Goal: Task Accomplishment & Management: Use online tool/utility

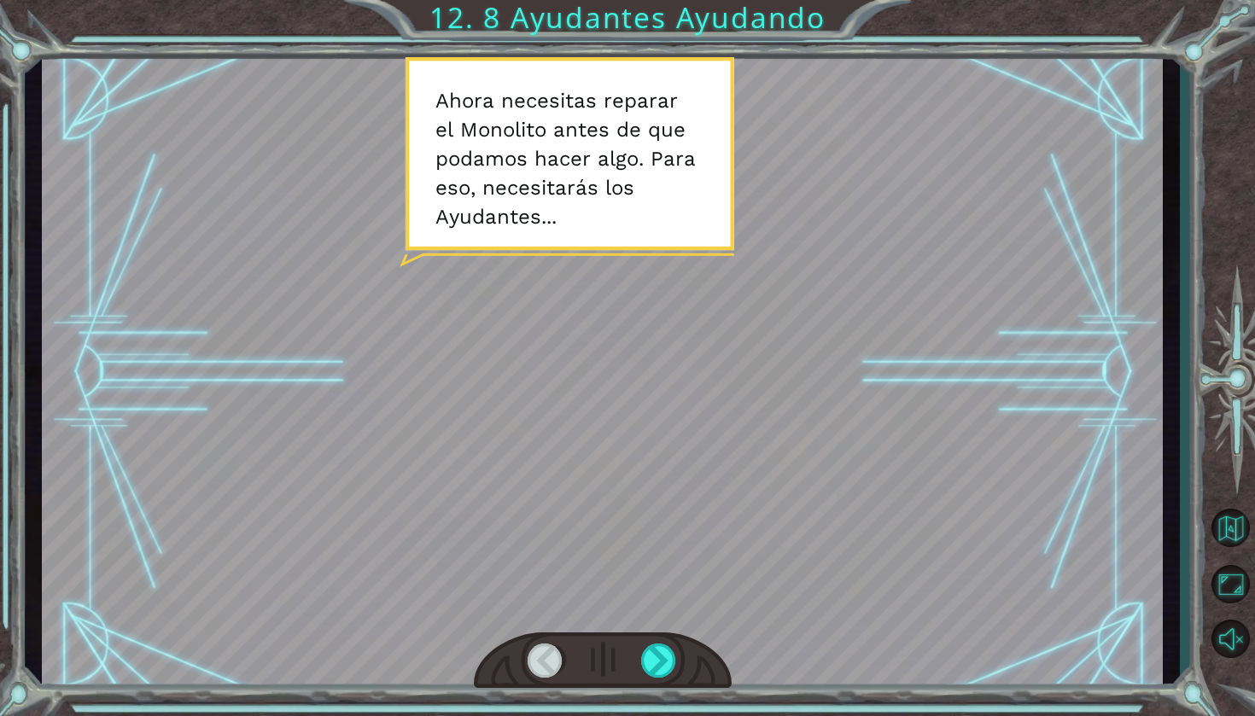
click at [528, 106] on div at bounding box center [602, 372] width 1121 height 630
click at [653, 657] on div at bounding box center [659, 661] width 37 height 34
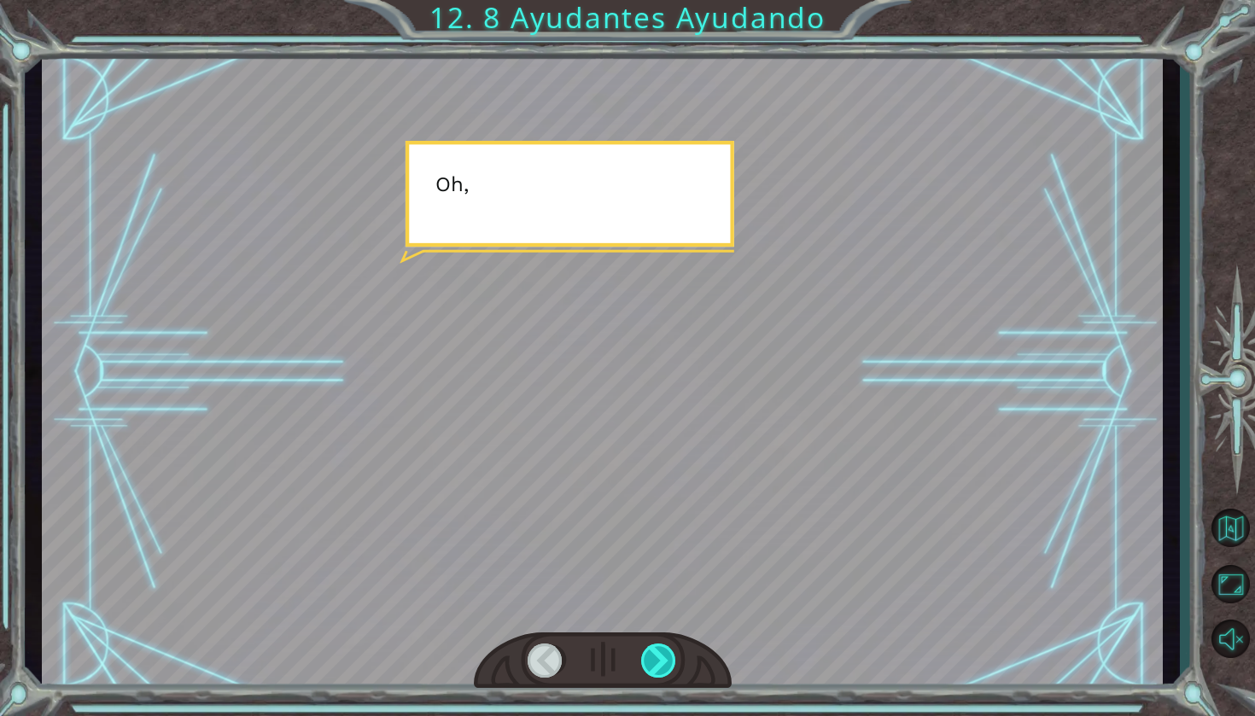
click at [653, 657] on div at bounding box center [659, 661] width 37 height 34
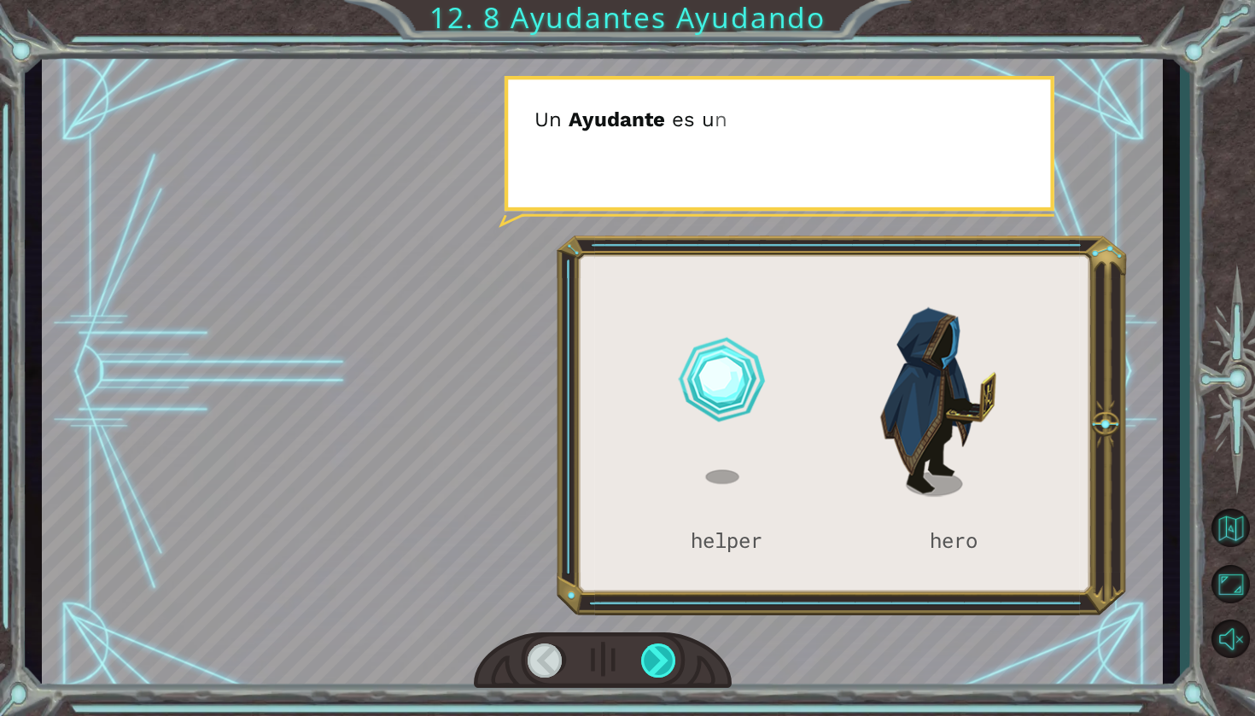
click at [653, 657] on div at bounding box center [659, 661] width 37 height 34
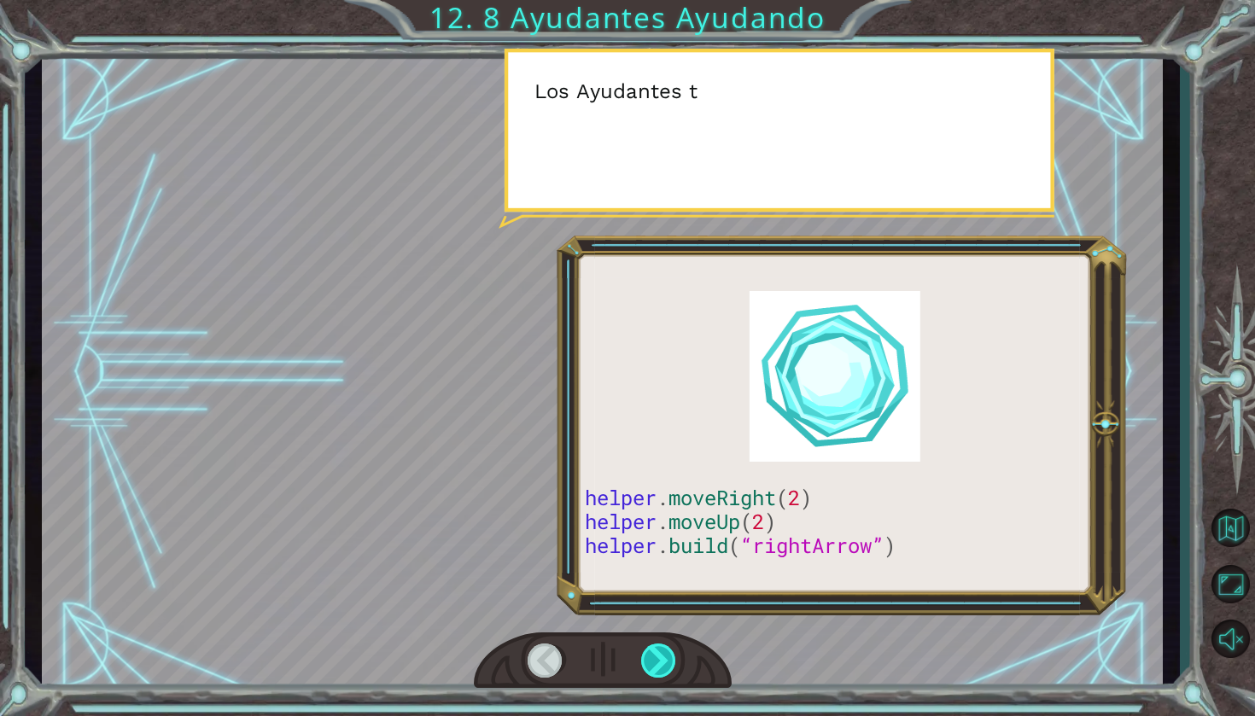
click at [653, 657] on div at bounding box center [659, 661] width 37 height 34
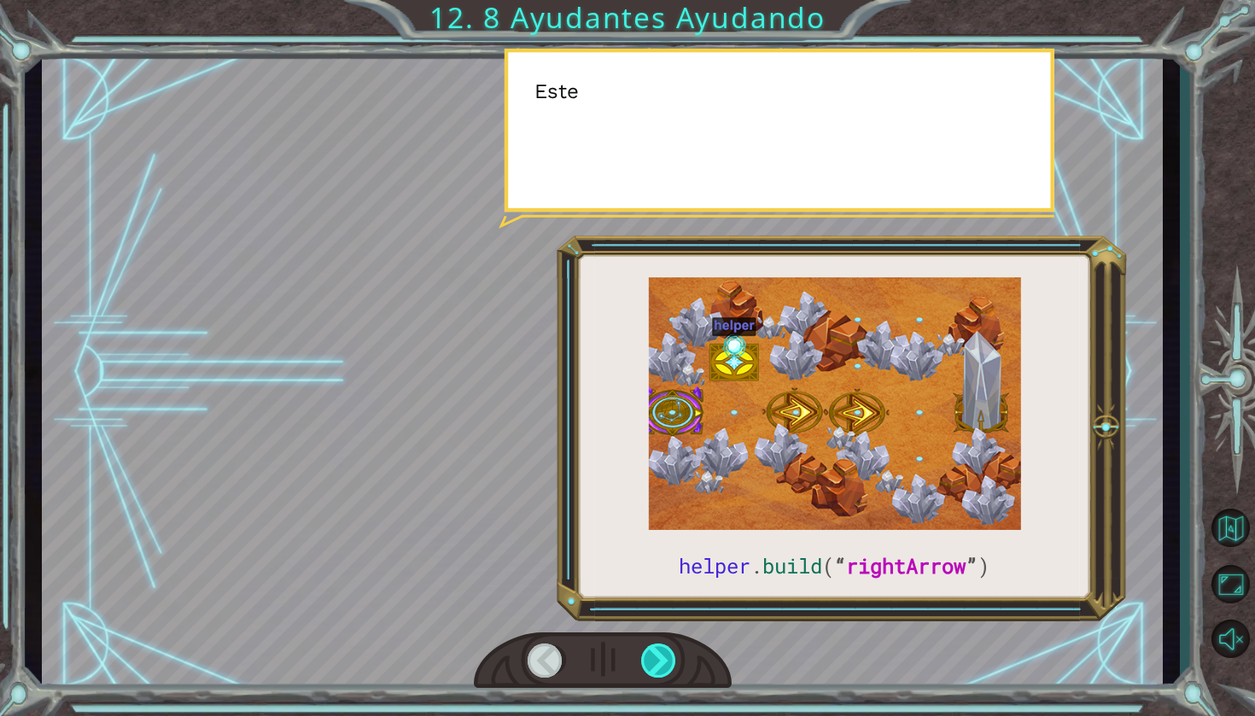
click at [653, 657] on div at bounding box center [659, 661] width 37 height 34
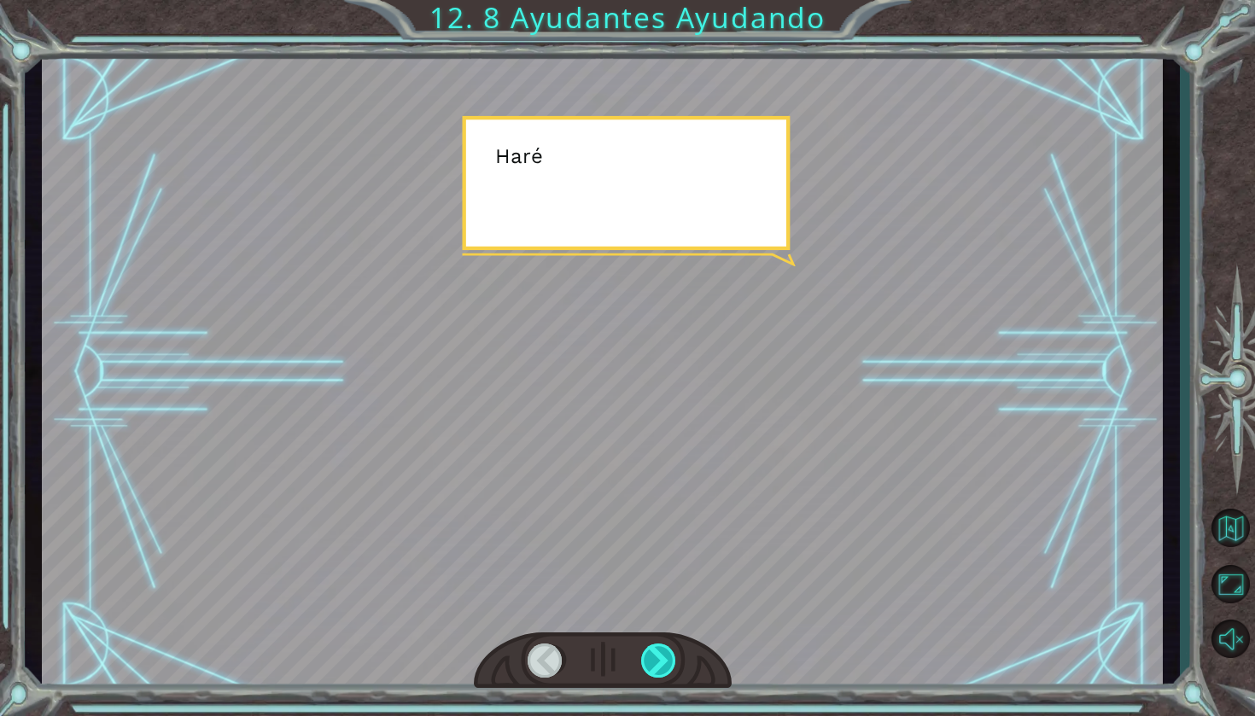
click at [653, 657] on div at bounding box center [659, 661] width 37 height 34
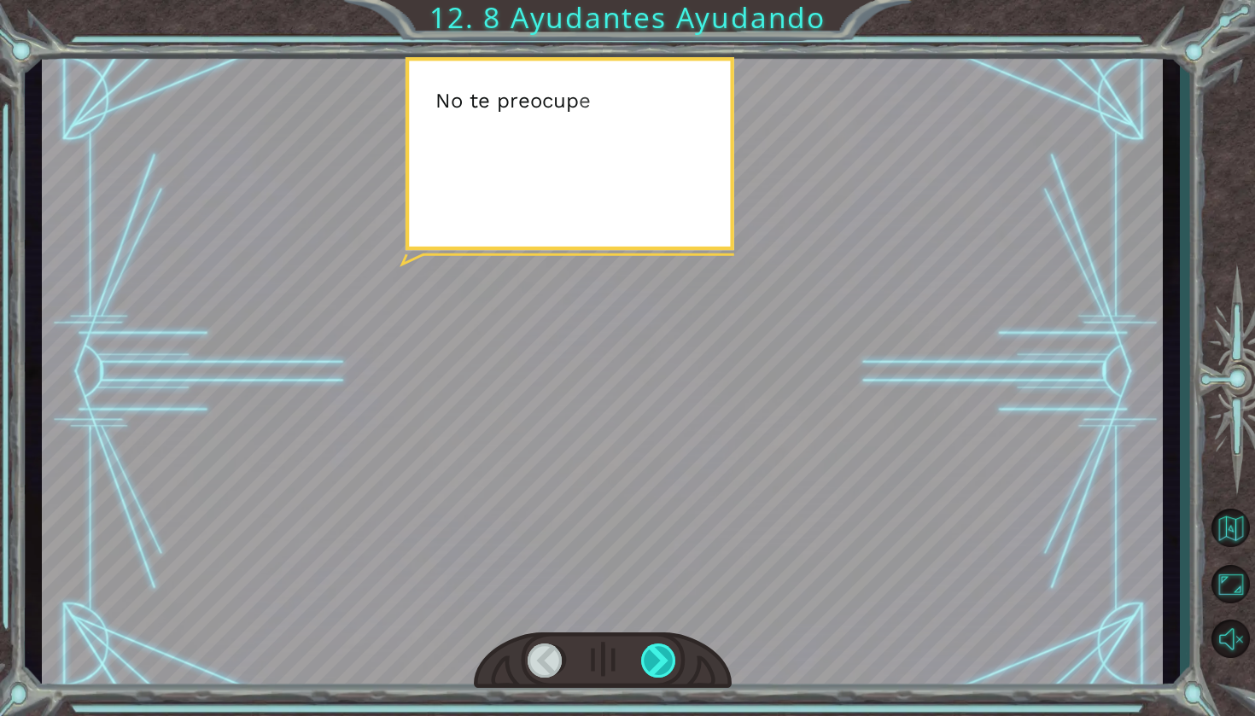
click at [653, 657] on div at bounding box center [659, 661] width 37 height 34
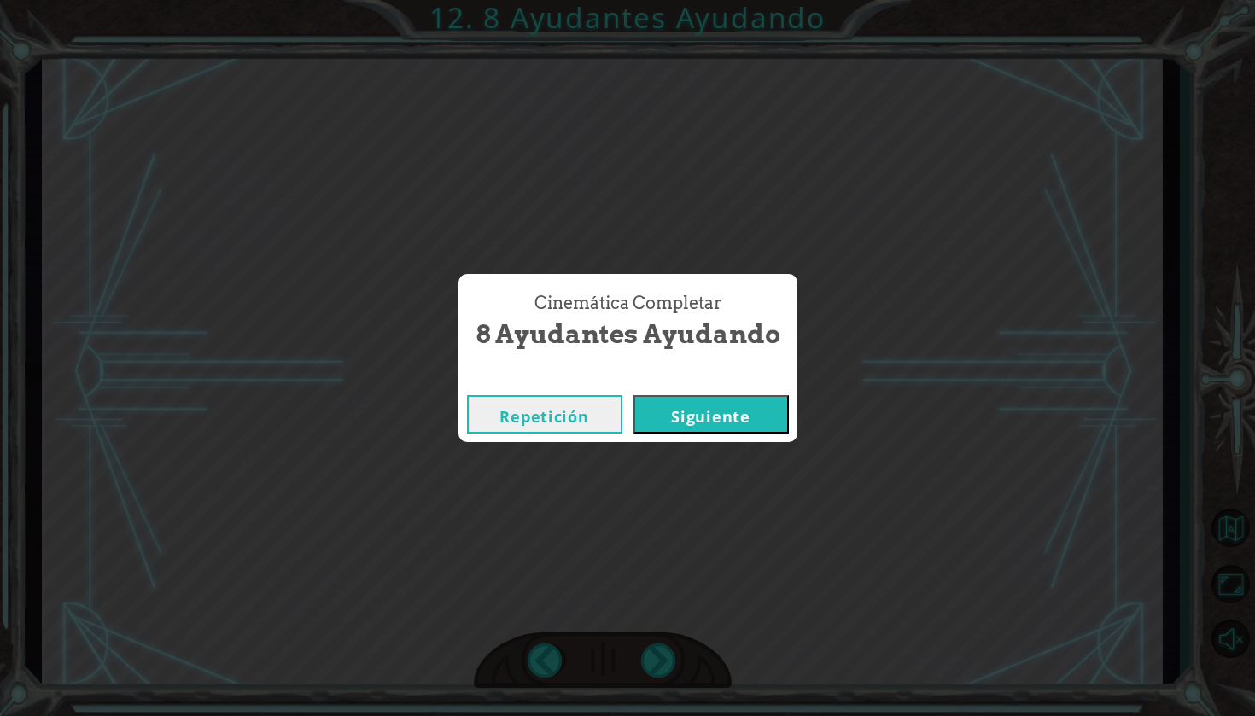
click at [727, 424] on button "Siguiente" at bounding box center [711, 414] width 155 height 38
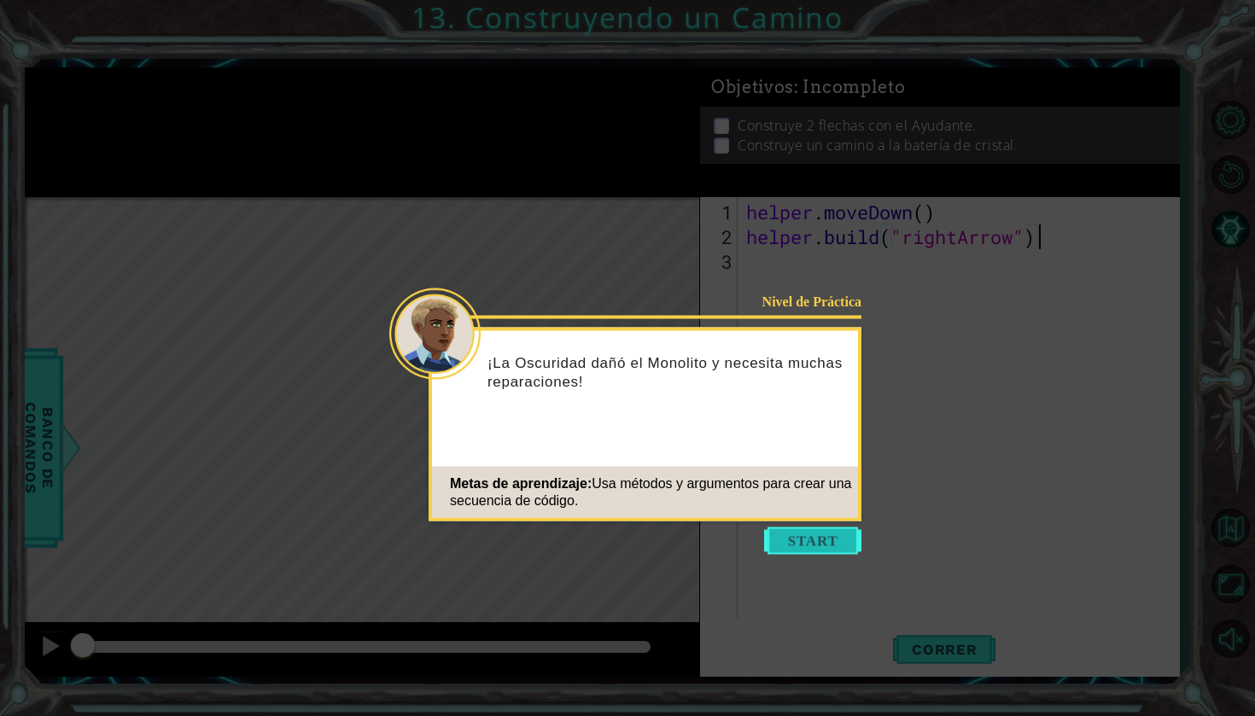
click at [802, 551] on button "Start" at bounding box center [812, 541] width 97 height 27
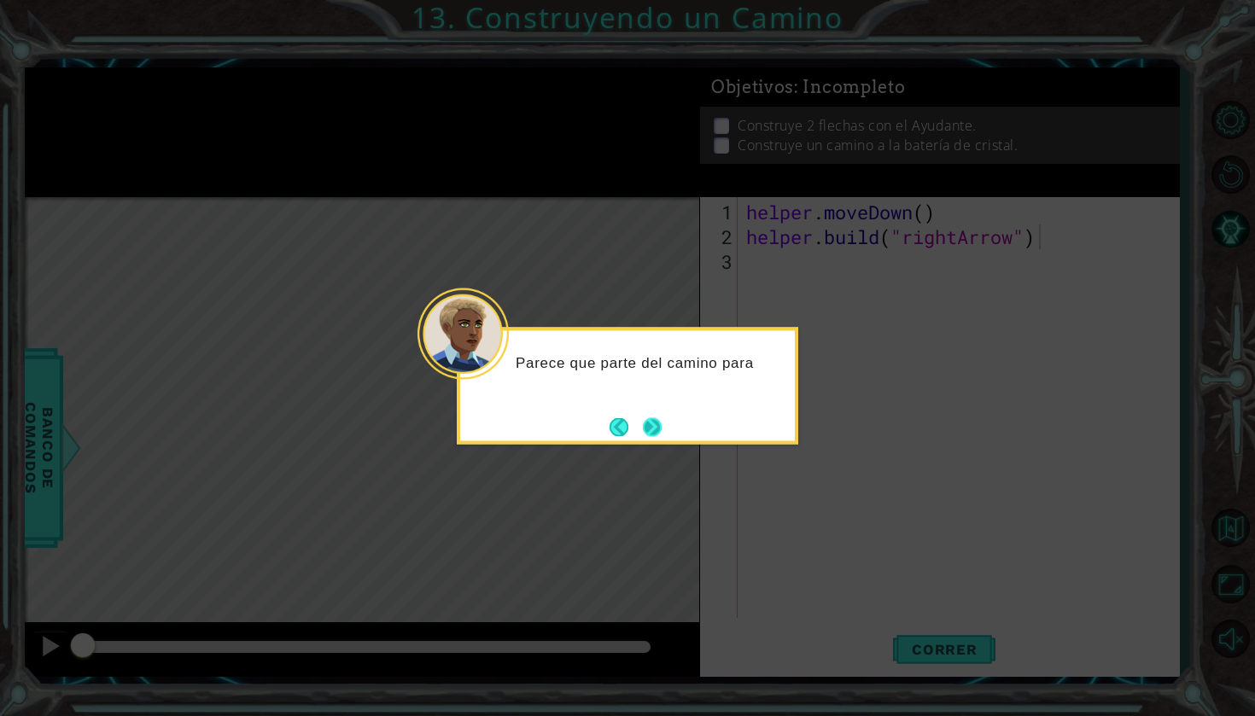
click at [654, 430] on button "Next" at bounding box center [652, 427] width 24 height 24
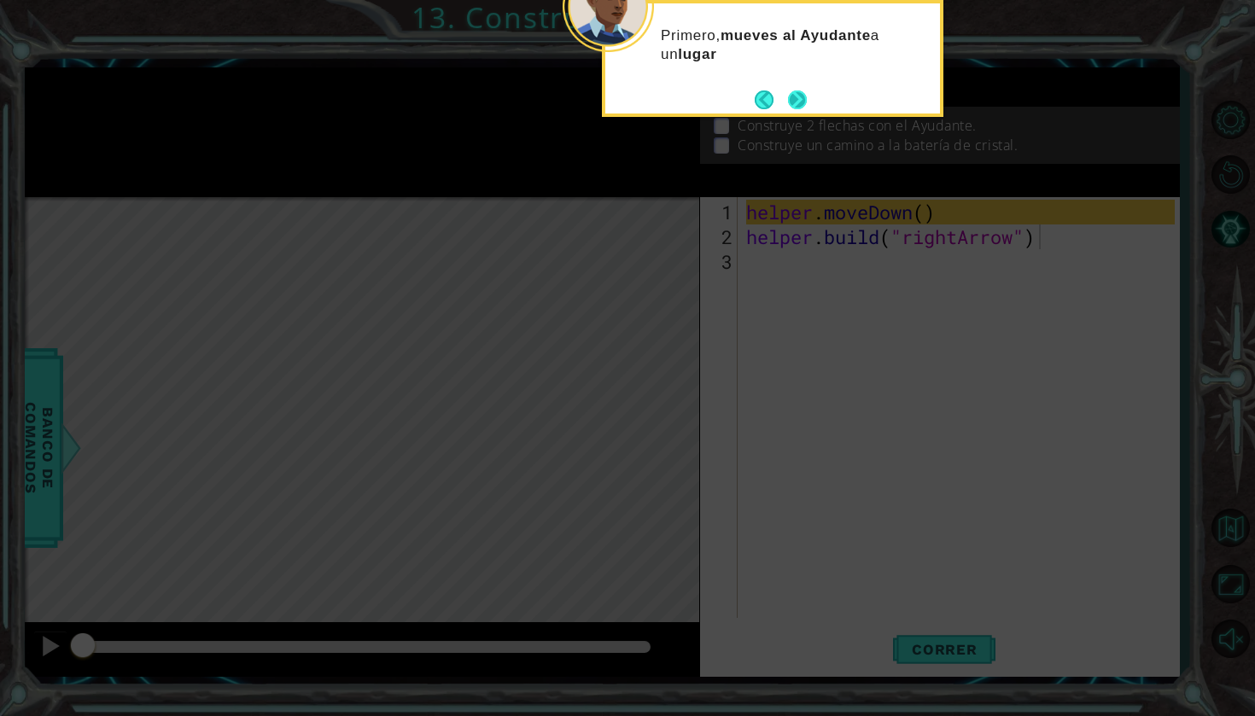
click at [805, 105] on button "Next" at bounding box center [797, 100] width 20 height 20
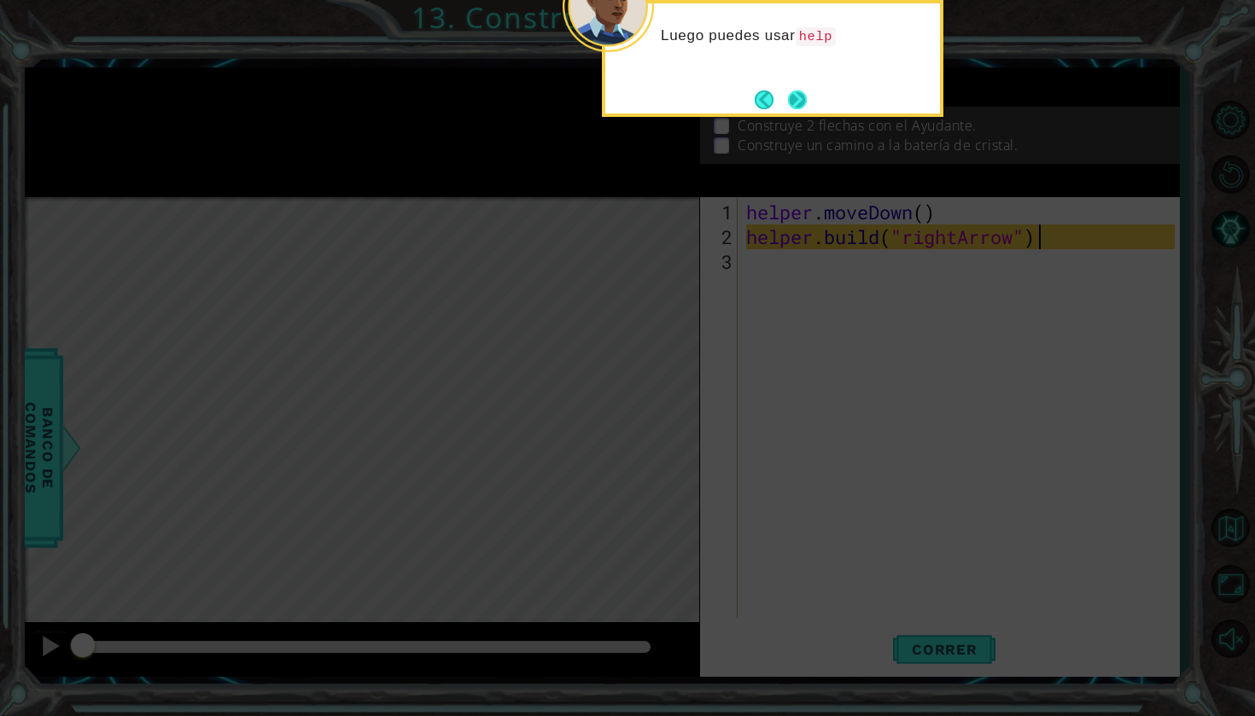
click at [794, 108] on button "Next" at bounding box center [797, 100] width 20 height 20
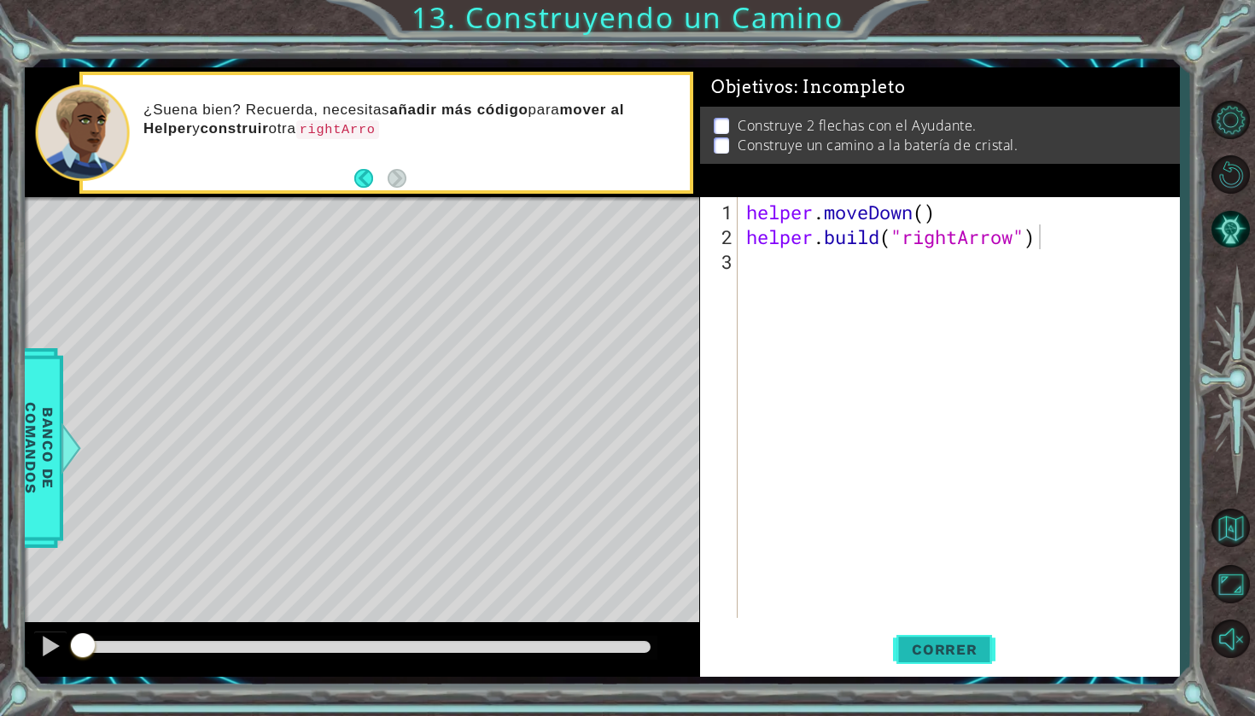
click at [991, 643] on span "Correr" at bounding box center [945, 649] width 100 height 17
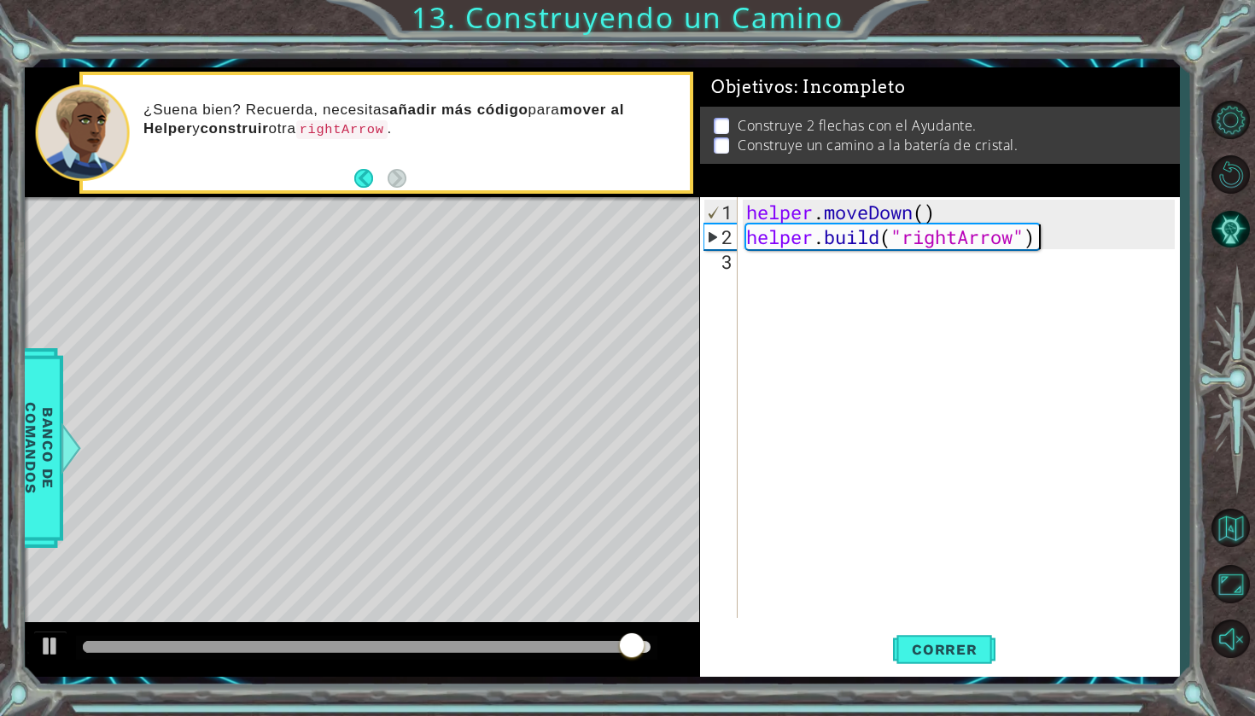
click at [1049, 242] on div "helper . moveDown ( ) helper . build ( "rightArrow" )" at bounding box center [963, 435] width 441 height 470
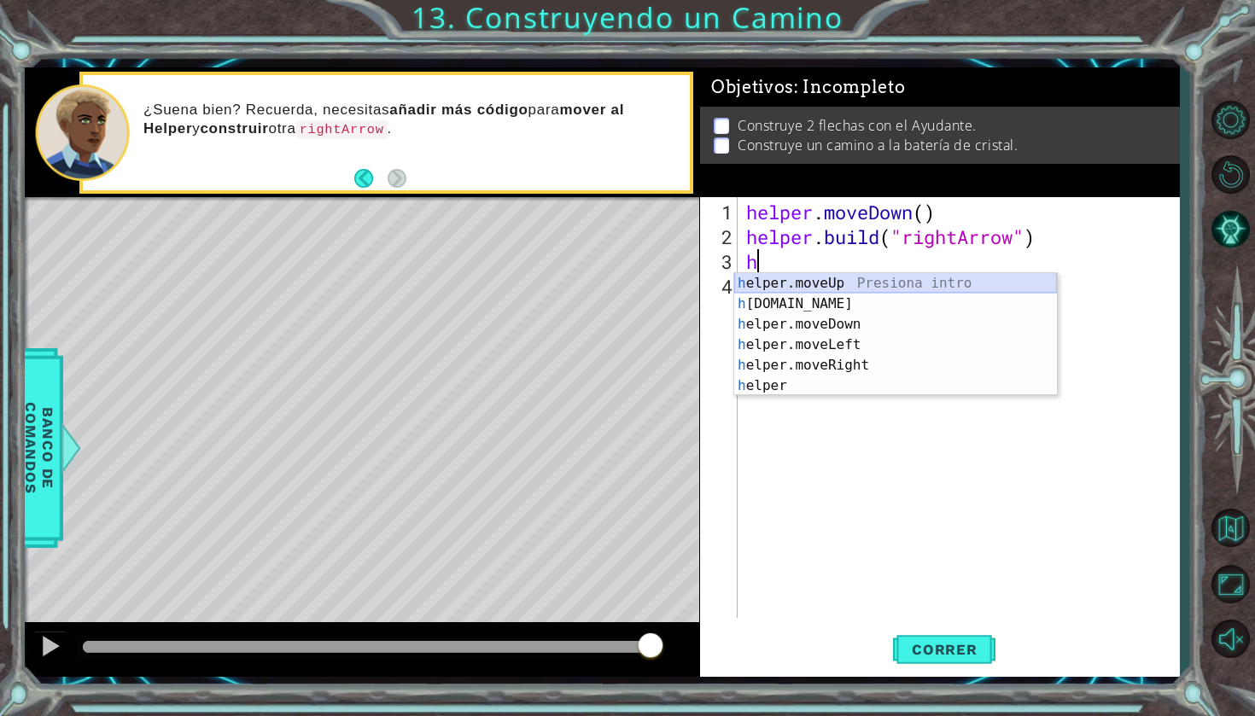
click at [878, 280] on div "h elper.moveUp Presiona intro h [DOMAIN_NAME] Presiona intro h elper.moveDown P…" at bounding box center [895, 355] width 323 height 164
type textarea "helper.moveUp(1)"
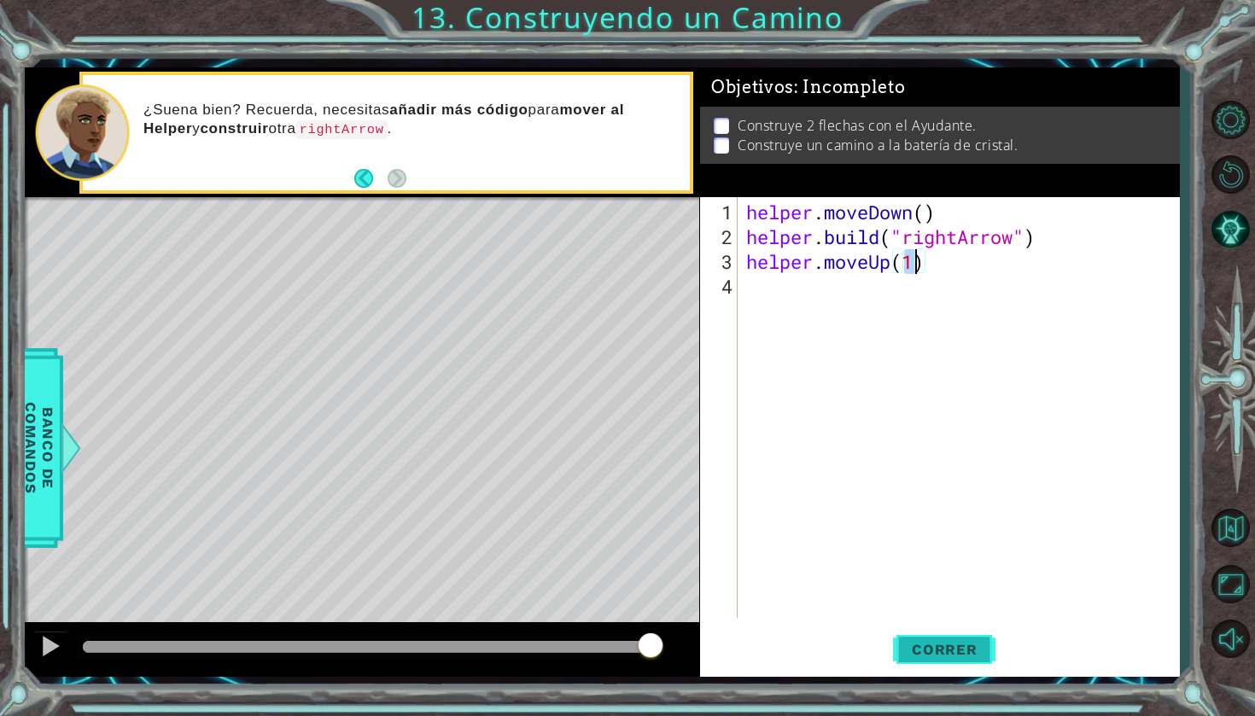
click at [965, 650] on span "Correr" at bounding box center [945, 649] width 100 height 17
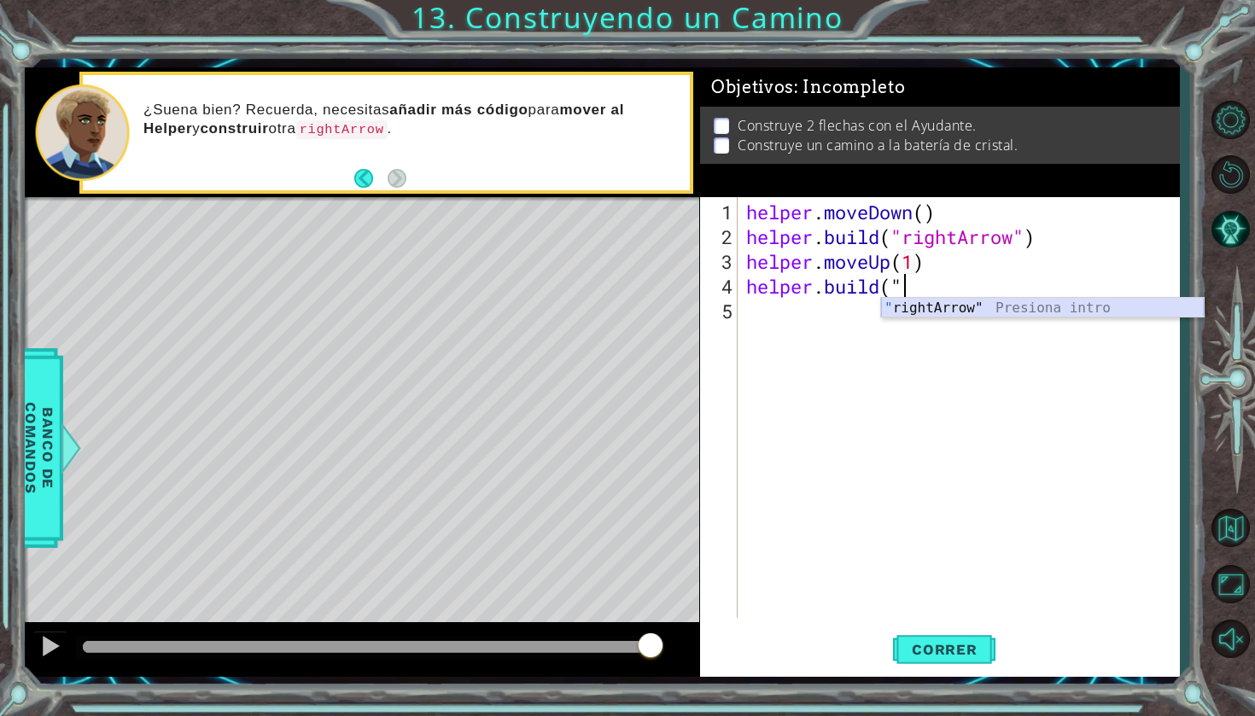
click at [983, 314] on div "" rightArrow" Presiona intro" at bounding box center [1042, 328] width 323 height 61
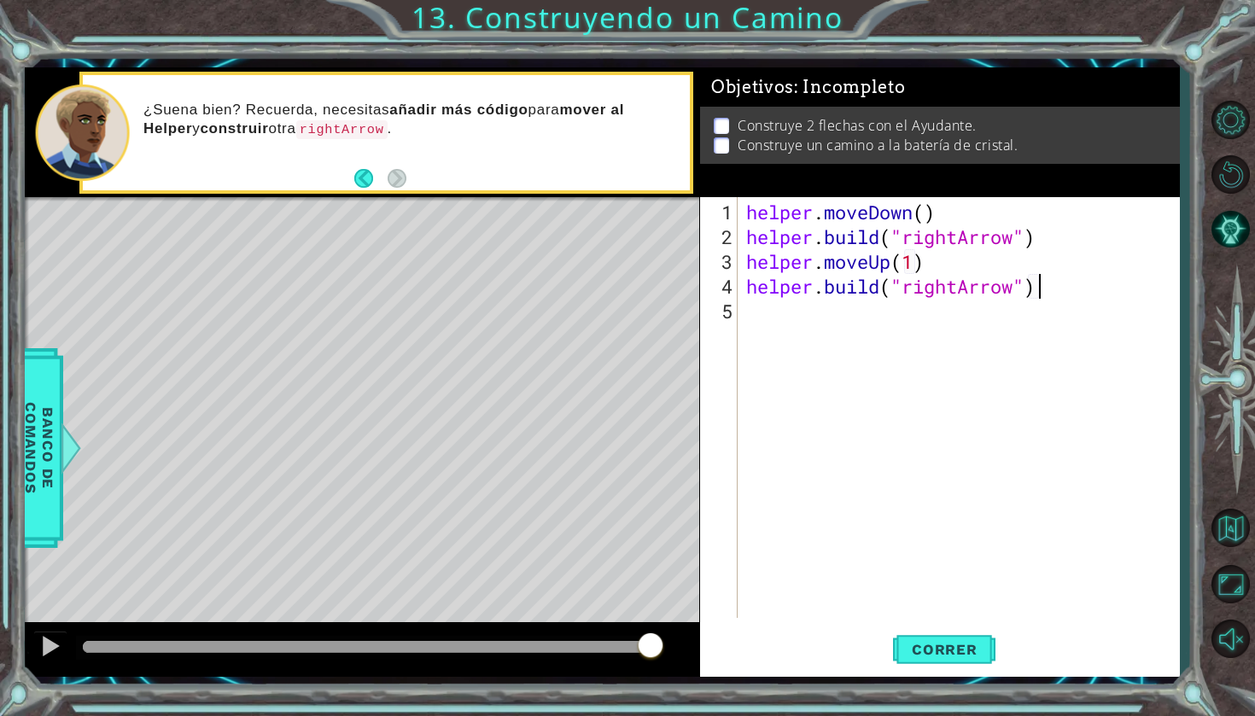
scroll to position [0, 13]
type textarea "[DOMAIN_NAME]("rightArrow")"
click at [930, 634] on button "Correr" at bounding box center [944, 650] width 102 height 48
